Goal: Check status: Check status

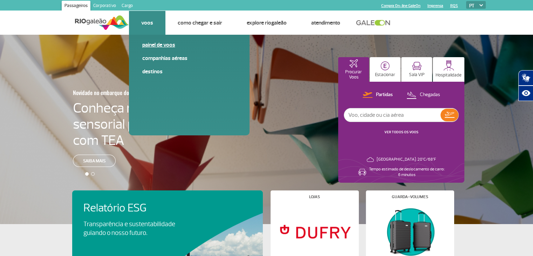
click at [150, 46] on link "Painel de voos" at bounding box center [189, 45] width 94 height 8
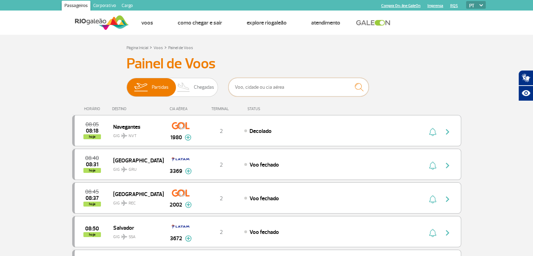
click at [271, 86] on input "text" at bounding box center [299, 87] width 140 height 19
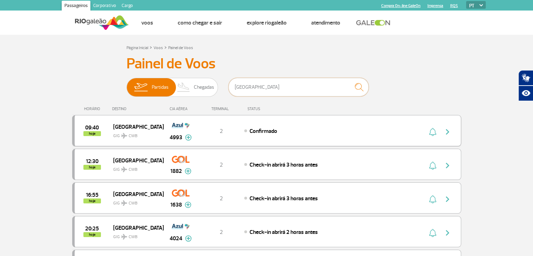
type input "[GEOGRAPHIC_DATA]"
click at [449, 132] on img "button" at bounding box center [447, 132] width 8 height 8
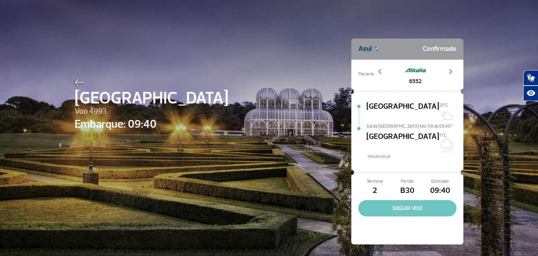
click at [391, 200] on button "SEGUIR VOO" at bounding box center [408, 208] width 98 height 16
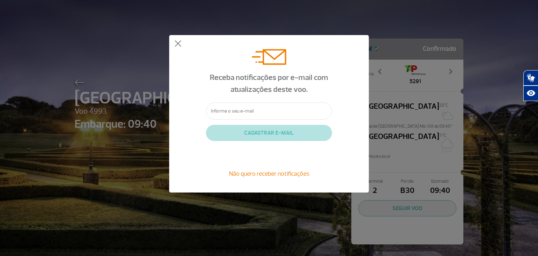
click at [236, 110] on input "text" at bounding box center [269, 110] width 126 height 17
type input "[EMAIL_ADDRESS][DOMAIN_NAME]"
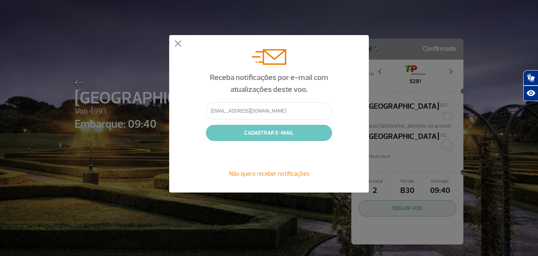
click at [259, 131] on button "CADASTRAR E-MAIL" at bounding box center [269, 133] width 126 height 16
